Goal: Book appointment/travel/reservation

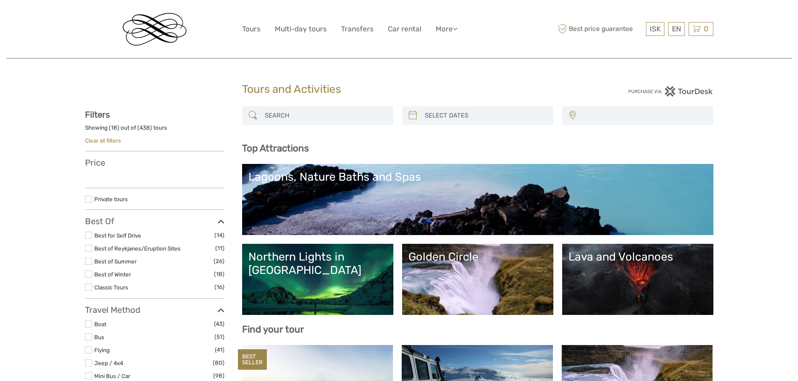
select select
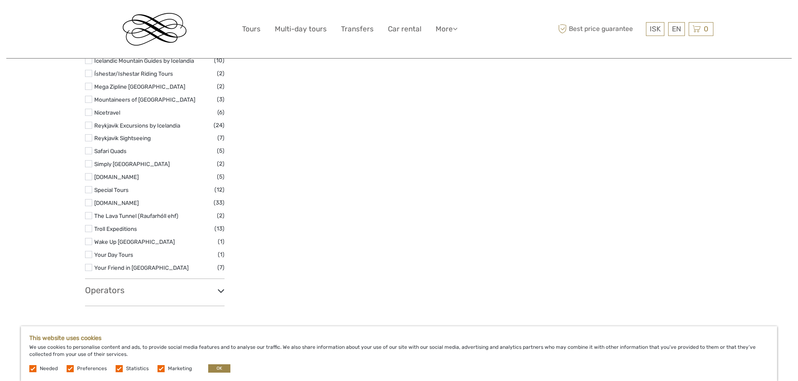
scroll to position [1141, 0]
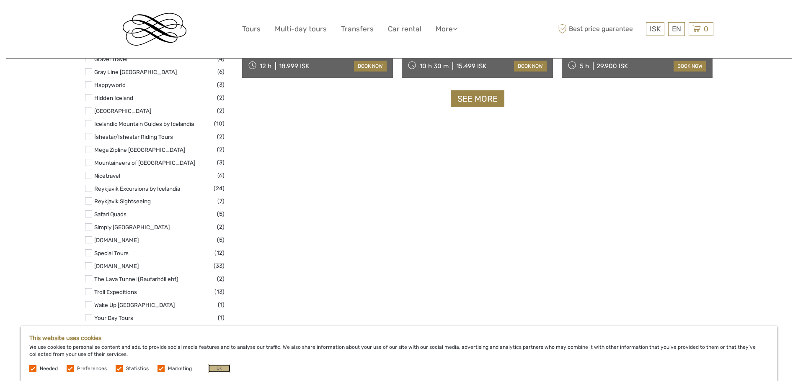
click at [216, 370] on button "OK" at bounding box center [219, 369] width 22 height 8
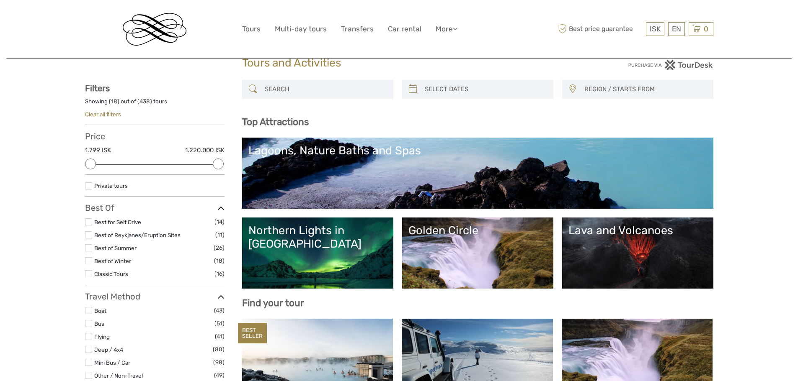
scroll to position [0, 0]
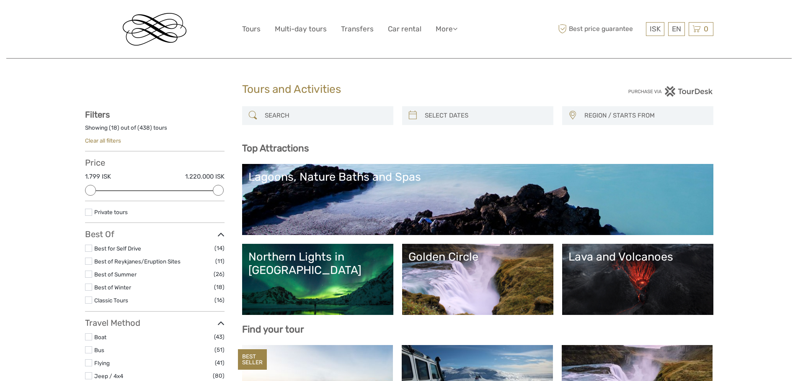
type input "06/09/2025"
click at [443, 113] on input "search" at bounding box center [485, 115] width 128 height 15
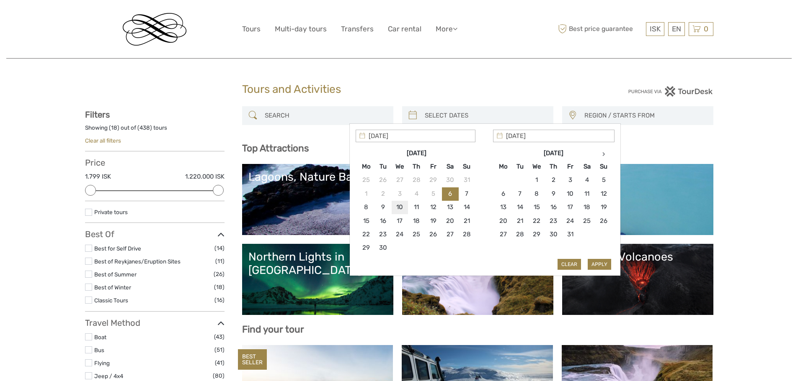
type input "10/09/2025"
type input "12/09/2025"
type input "15/09/2025"
type input "10/09/2025"
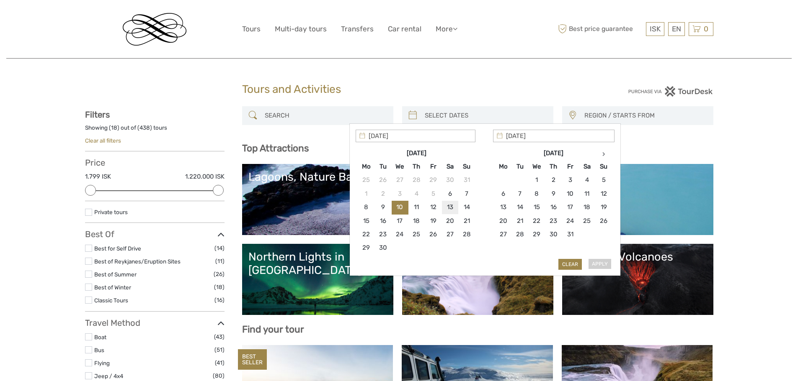
type input "13/09/2025"
type input "10/09/2025"
click at [597, 262] on button "Apply" at bounding box center [598, 264] width 23 height 11
type input "10/09/2025 - 13/09/2025"
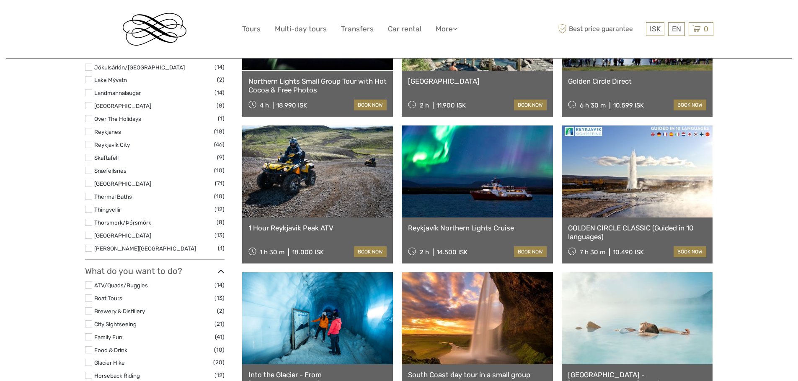
scroll to position [434, 0]
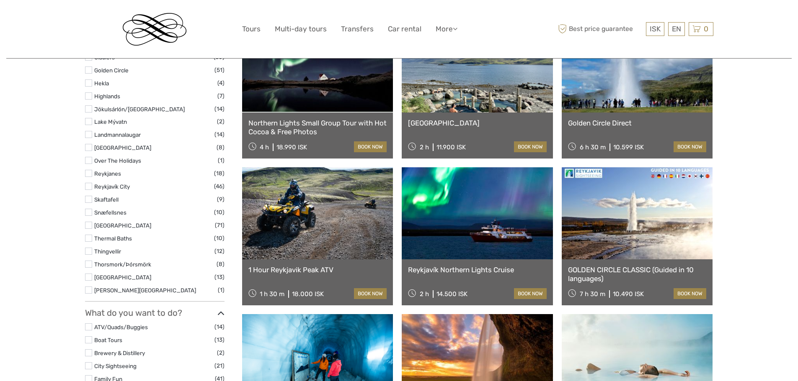
click at [323, 215] on link at bounding box center [317, 213] width 151 height 92
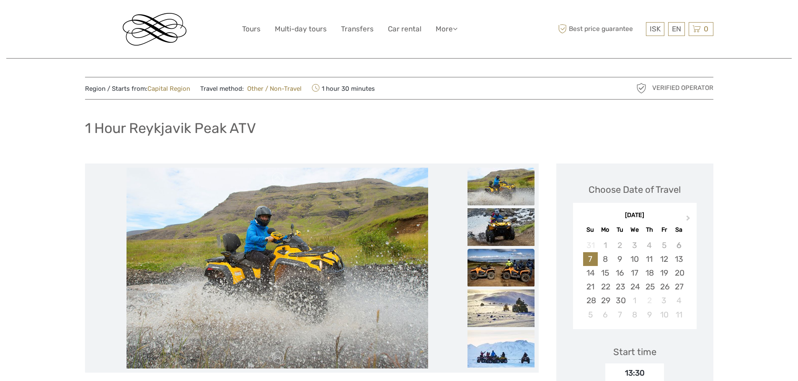
scroll to position [84, 0]
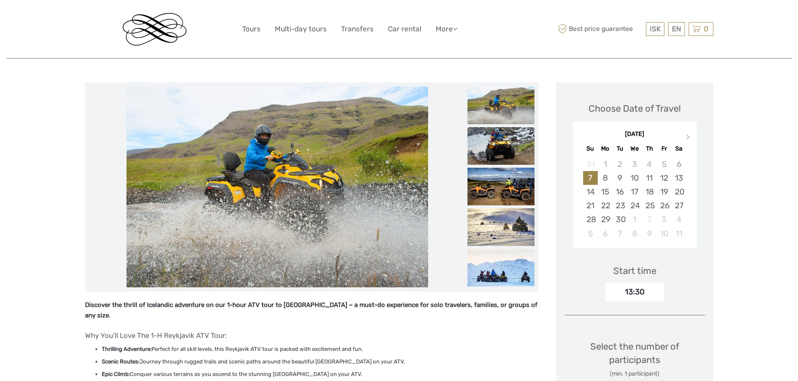
click at [491, 147] on img at bounding box center [500, 146] width 67 height 38
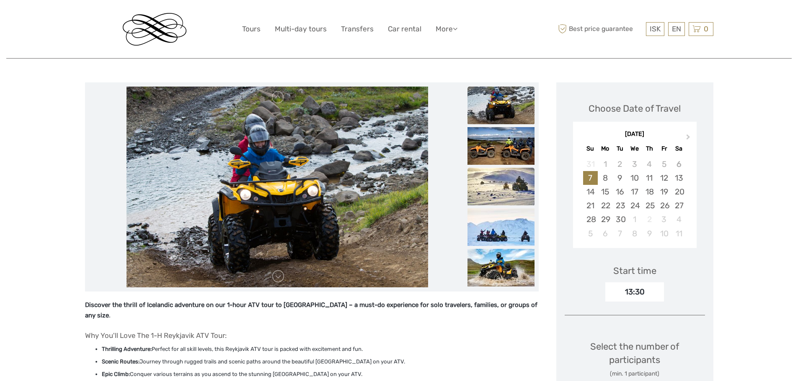
click at [503, 190] on img at bounding box center [500, 187] width 67 height 38
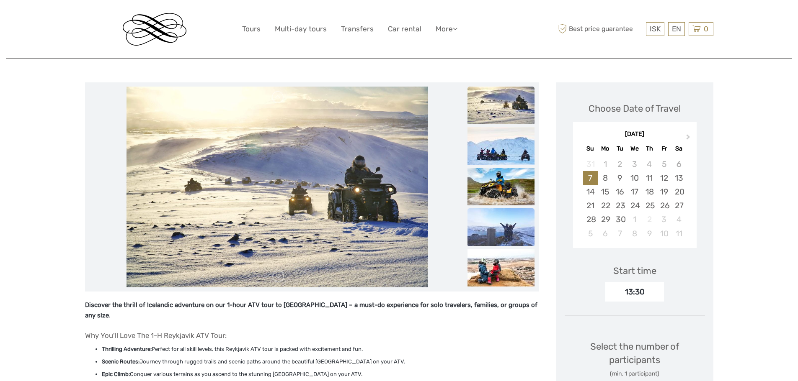
click at [506, 236] on img at bounding box center [500, 228] width 67 height 38
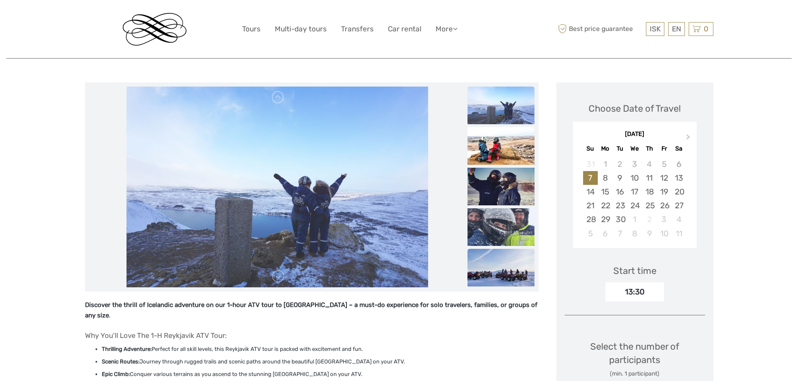
click at [501, 266] on img at bounding box center [500, 268] width 67 height 38
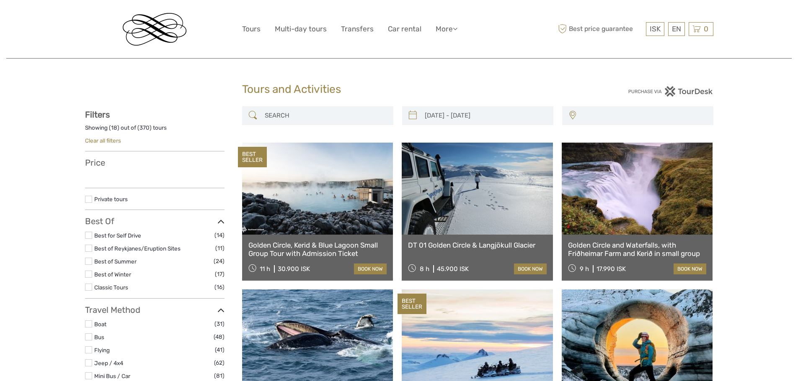
select select
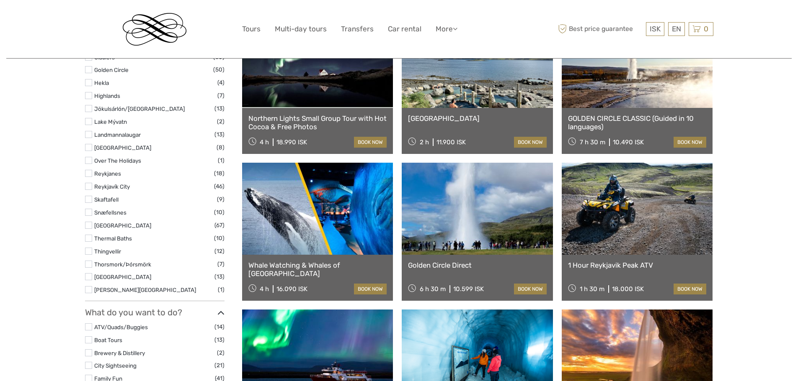
type input "[DATE] - [DATE]"
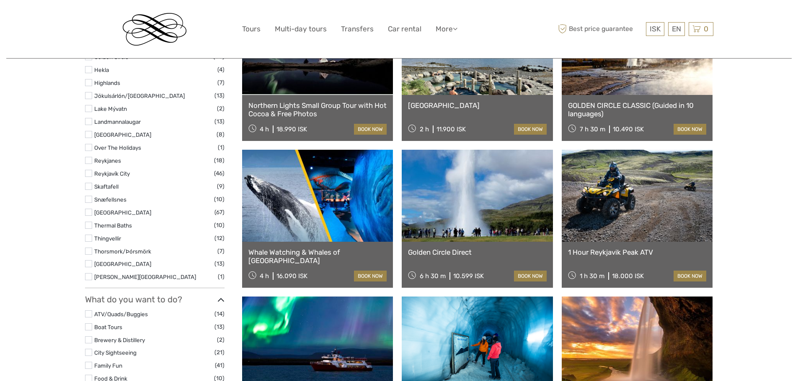
select select
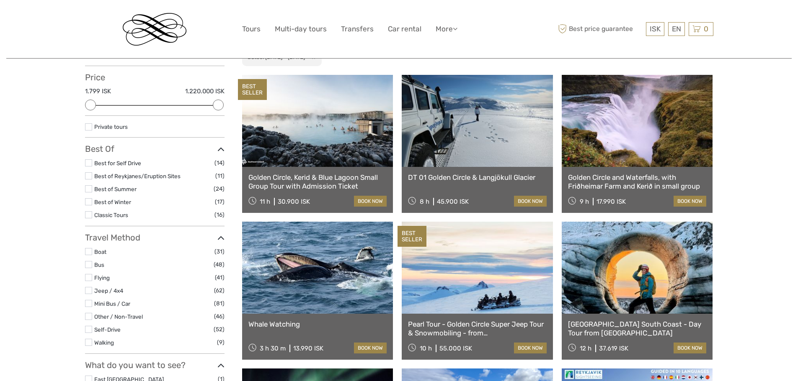
scroll to position [86, 0]
click at [292, 143] on link at bounding box center [317, 121] width 151 height 92
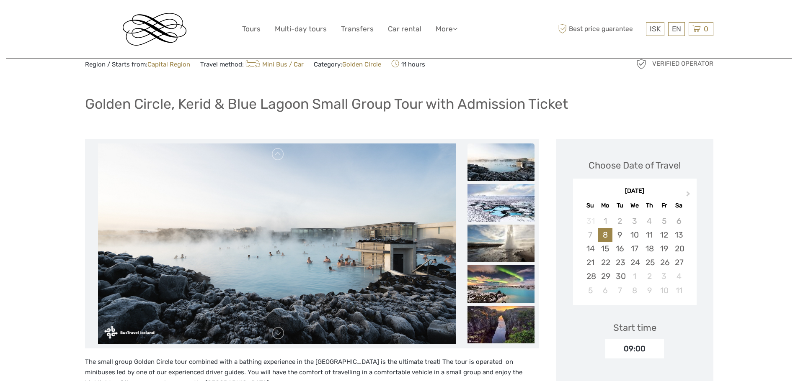
scroll to position [42, 0]
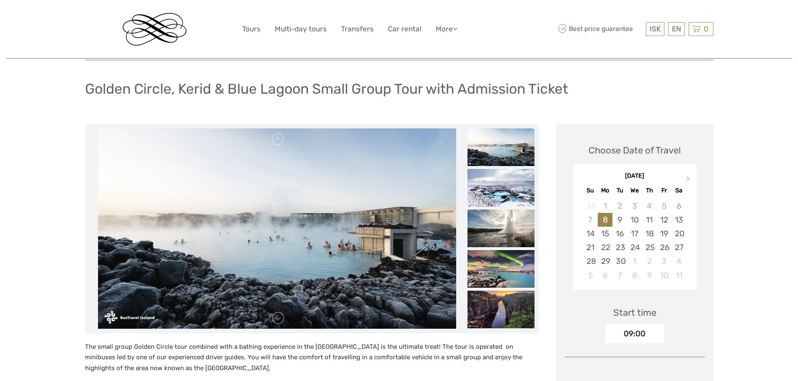
click at [310, 229] on img at bounding box center [277, 229] width 358 height 201
click at [501, 158] on img at bounding box center [500, 148] width 67 height 38
click at [491, 148] on img at bounding box center [500, 148] width 67 height 38
click at [488, 184] on img at bounding box center [500, 188] width 67 height 38
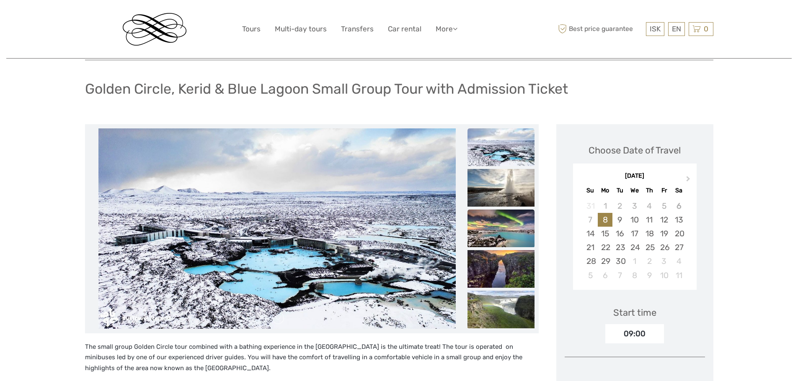
click at [491, 214] on img at bounding box center [500, 229] width 67 height 38
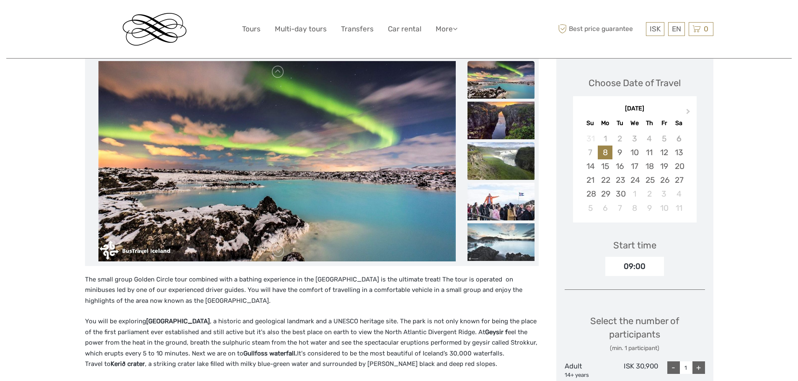
scroll to position [126, 0]
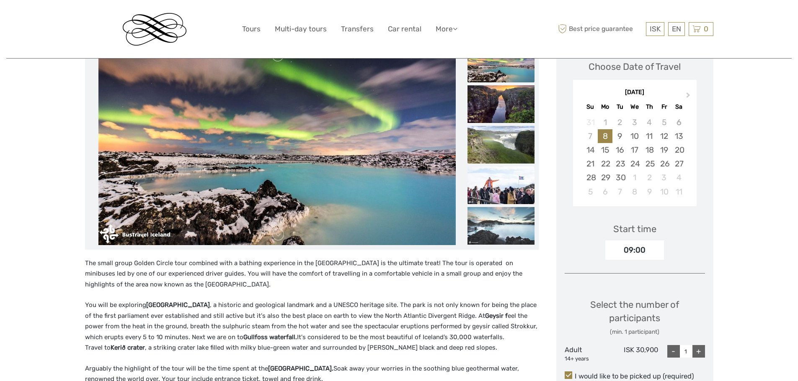
click at [499, 188] on img at bounding box center [500, 186] width 67 height 38
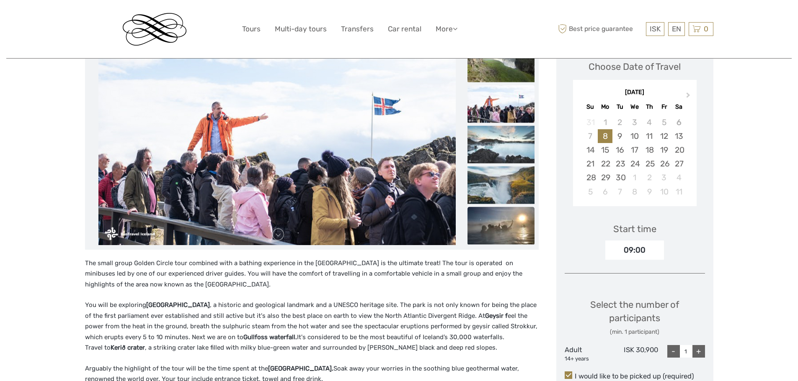
click at [505, 223] on img at bounding box center [500, 226] width 67 height 38
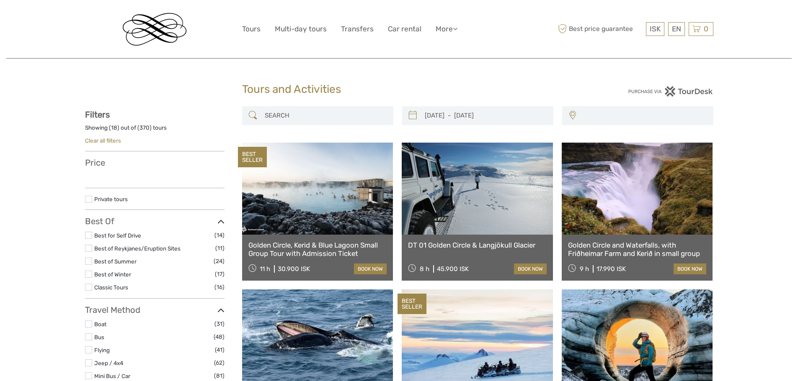
select select
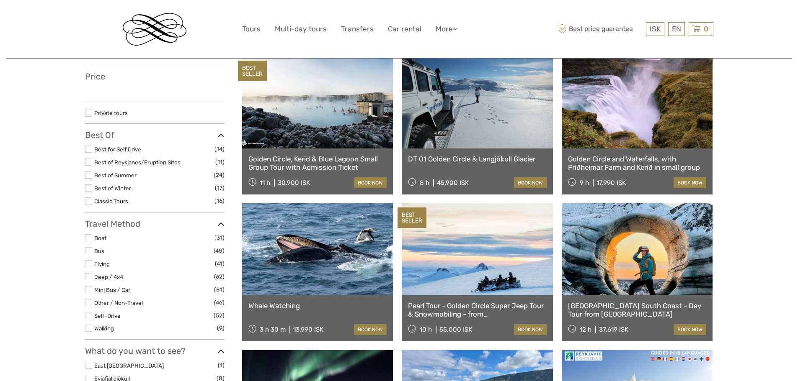
select select
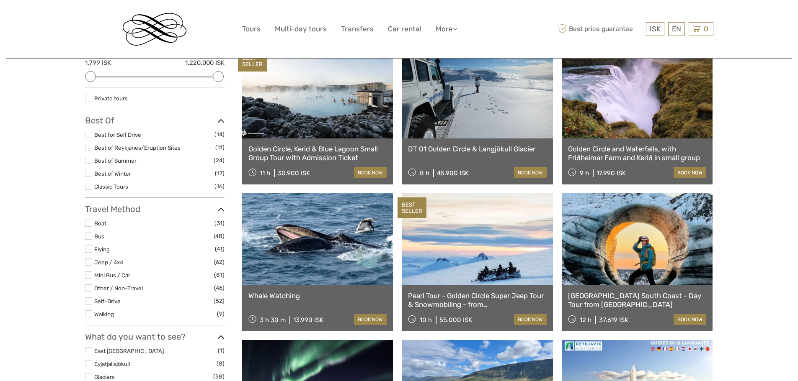
scroll to position [128, 0]
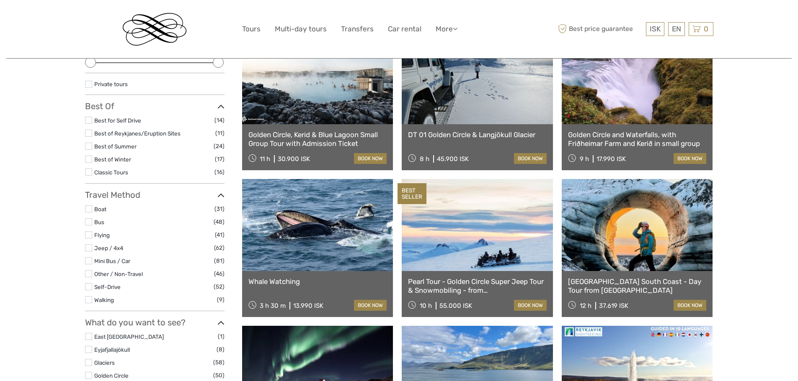
click at [314, 227] on link at bounding box center [317, 225] width 151 height 92
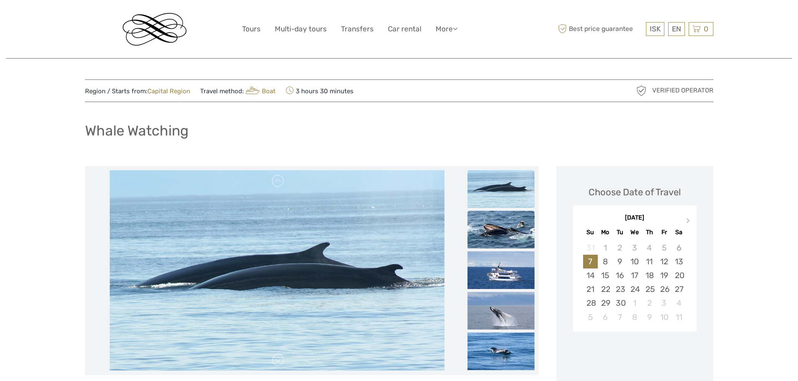
click at [494, 225] on img at bounding box center [500, 230] width 67 height 38
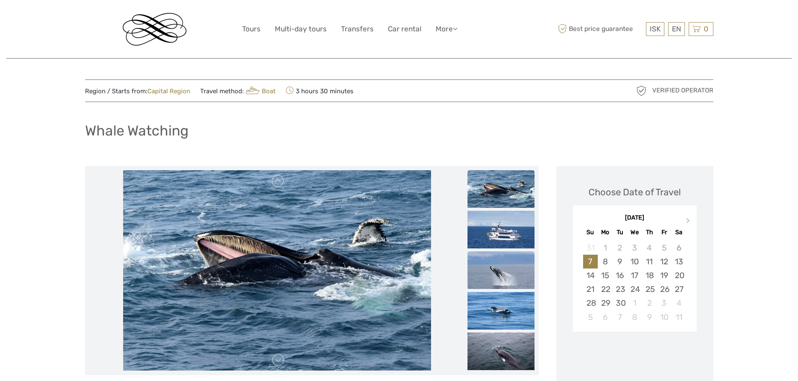
click at [502, 269] on img at bounding box center [500, 271] width 67 height 38
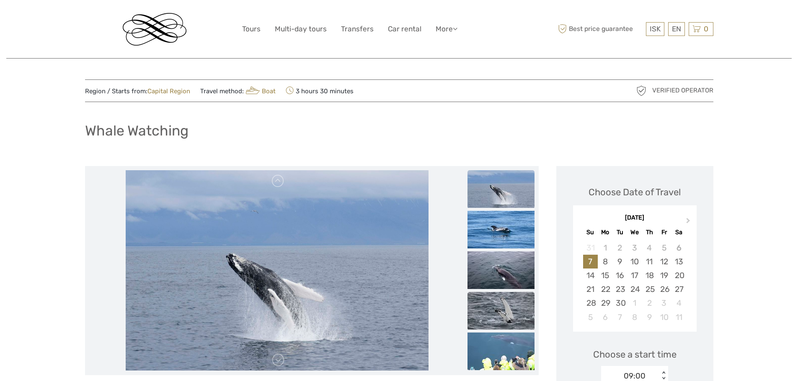
click at [507, 297] on img at bounding box center [500, 311] width 67 height 38
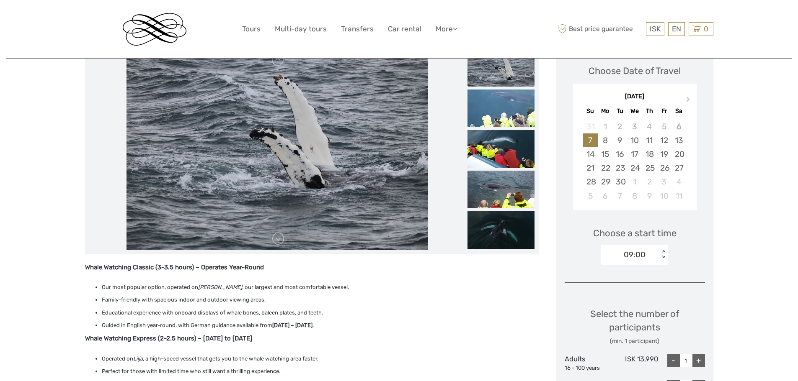
scroll to position [126, 0]
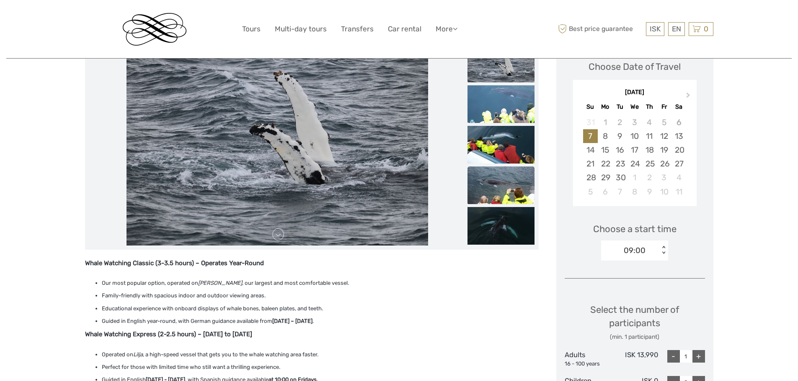
click at [500, 191] on img at bounding box center [500, 186] width 67 height 38
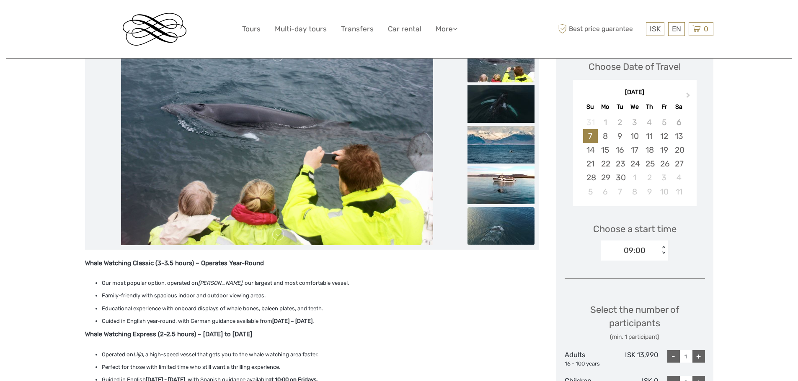
click at [504, 229] on img at bounding box center [500, 226] width 67 height 38
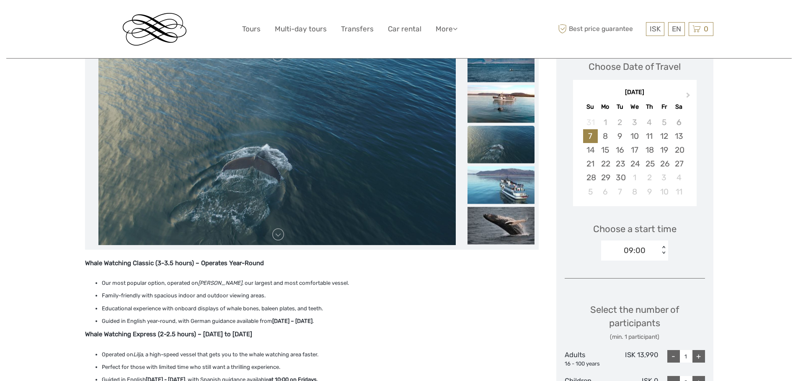
click at [511, 157] on img at bounding box center [500, 145] width 67 height 38
click at [510, 113] on img at bounding box center [500, 104] width 67 height 38
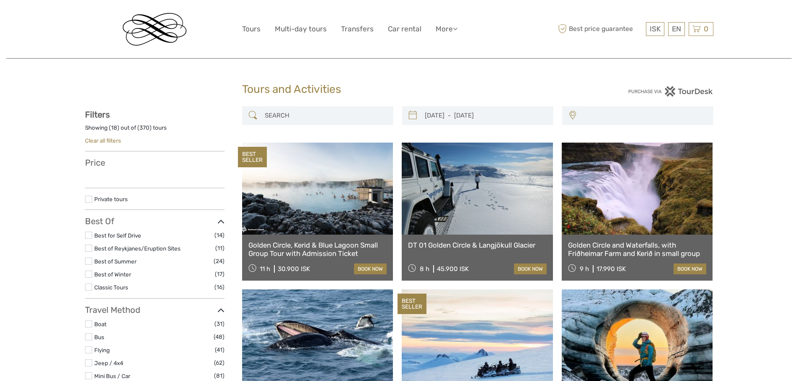
select select
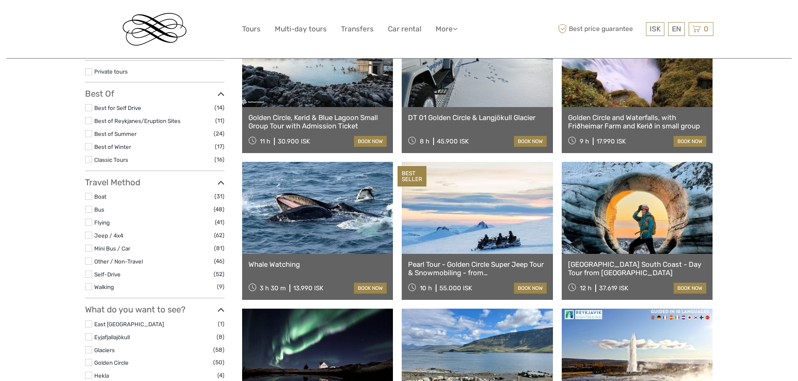
select select
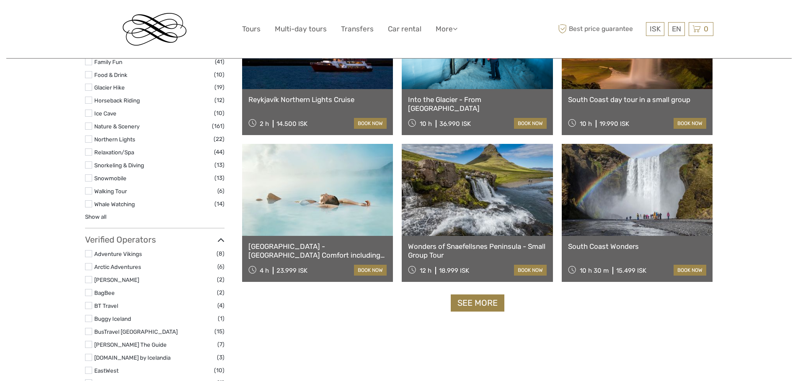
scroll to position [757, 0]
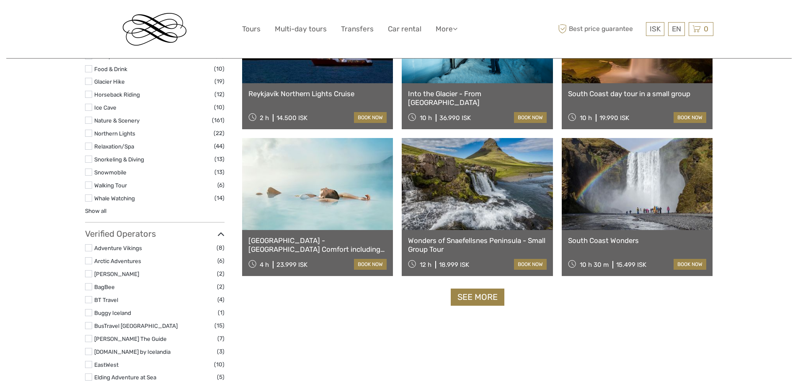
click at [632, 192] on link at bounding box center [637, 184] width 151 height 92
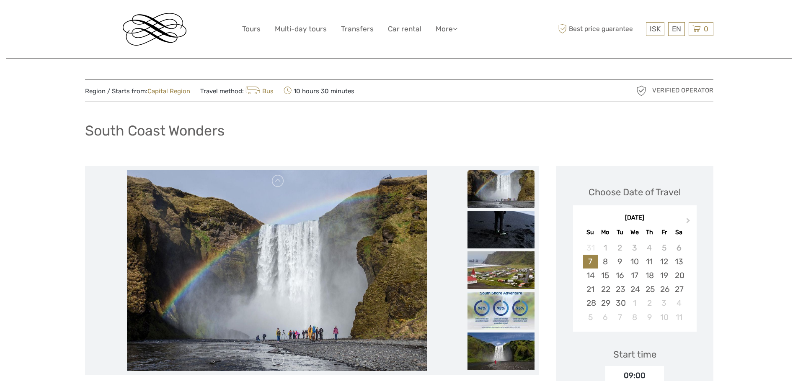
click at [307, 243] on img at bounding box center [277, 270] width 300 height 201
click at [512, 188] on img at bounding box center [500, 189] width 67 height 38
click at [506, 231] on img at bounding box center [500, 230] width 67 height 38
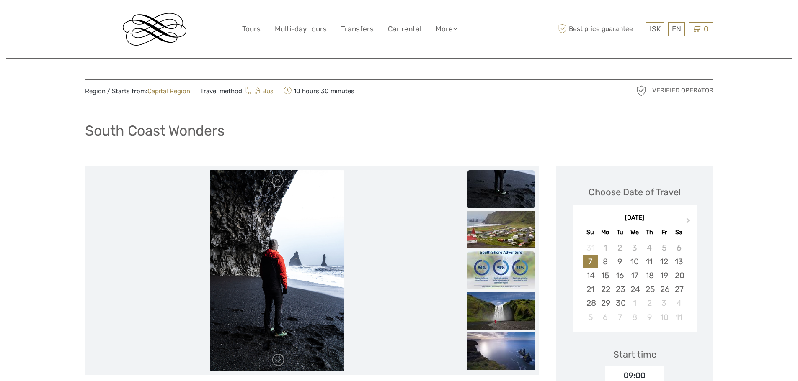
click at [500, 264] on img at bounding box center [500, 271] width 67 height 38
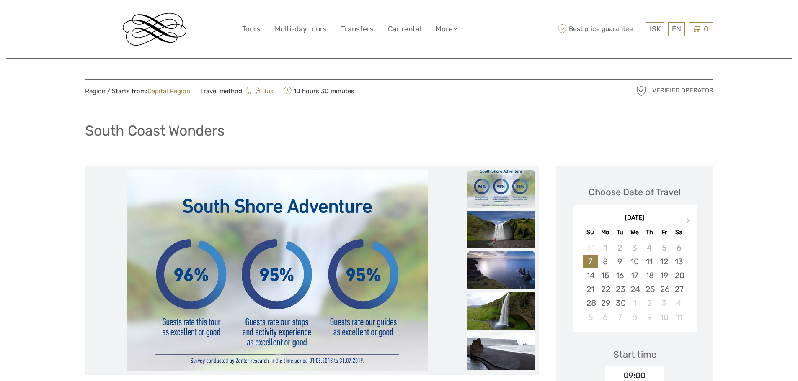
click at [504, 279] on img at bounding box center [500, 271] width 67 height 38
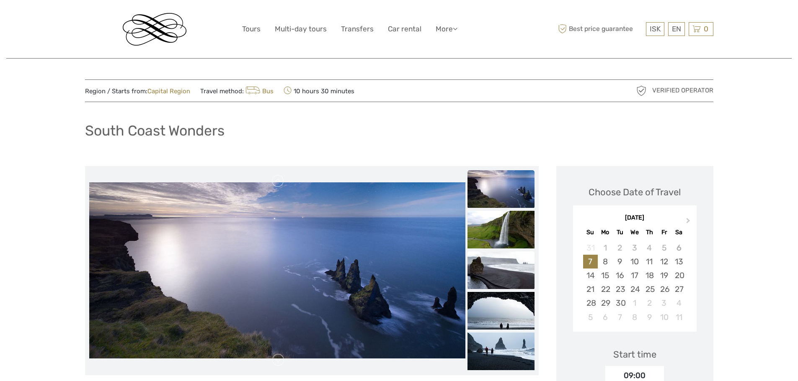
click at [505, 265] on img at bounding box center [500, 271] width 67 height 38
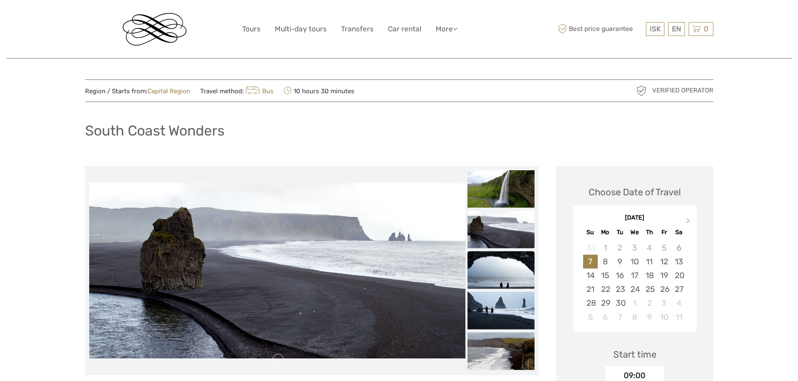
click at [510, 287] on img at bounding box center [500, 270] width 67 height 38
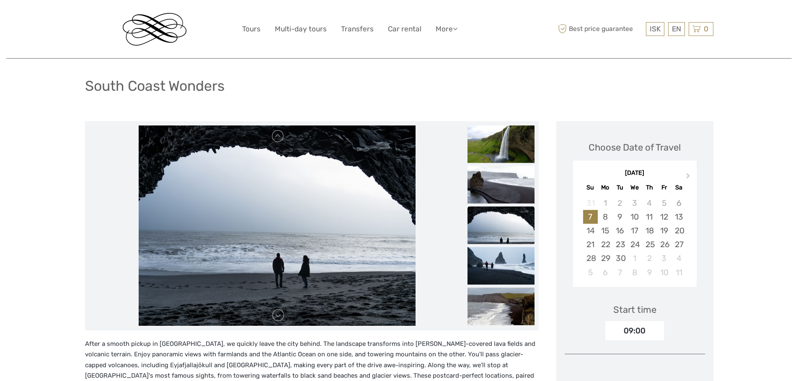
scroll to position [84, 0]
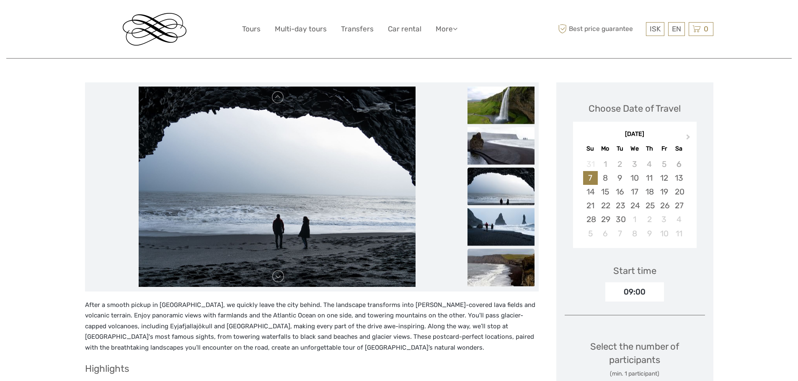
click at [505, 269] on img at bounding box center [500, 268] width 67 height 38
